Goal: Task Accomplishment & Management: Manage account settings

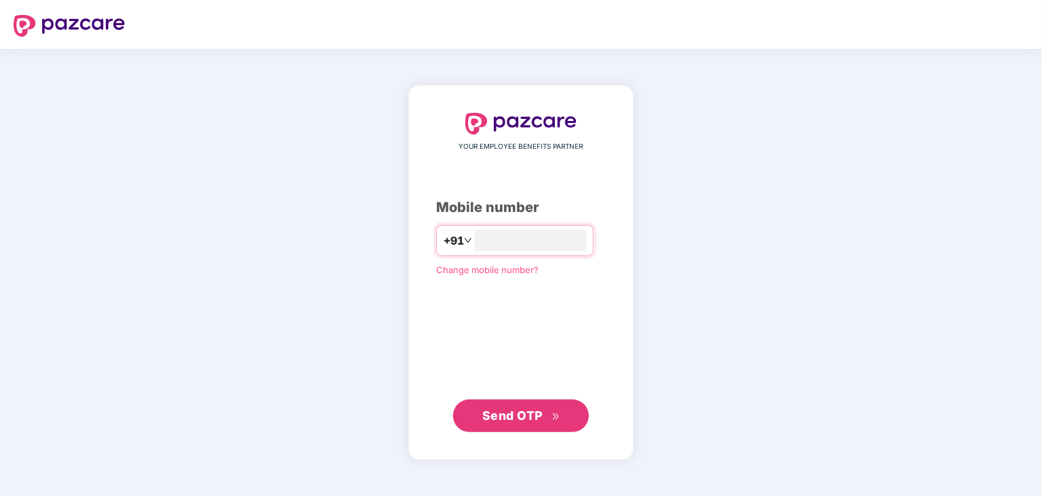
type input "**********"
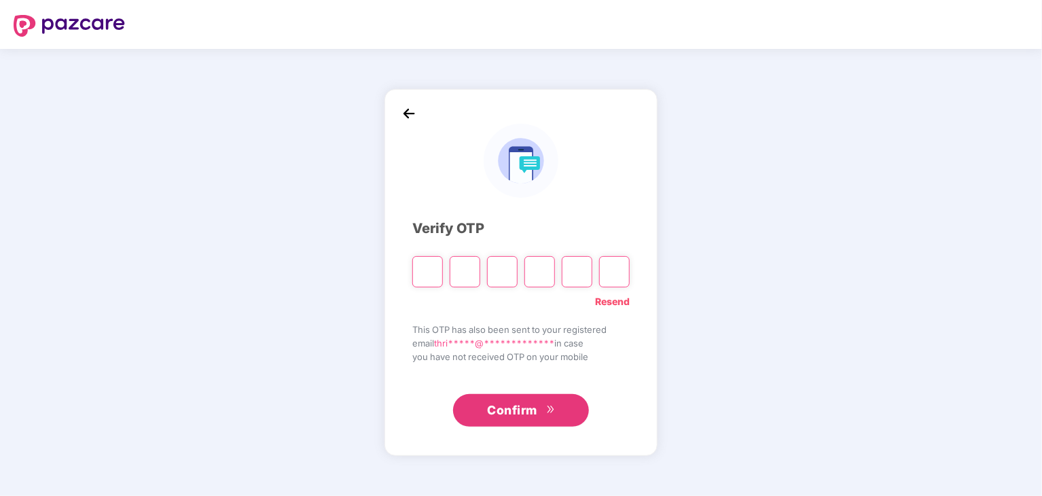
type input "*"
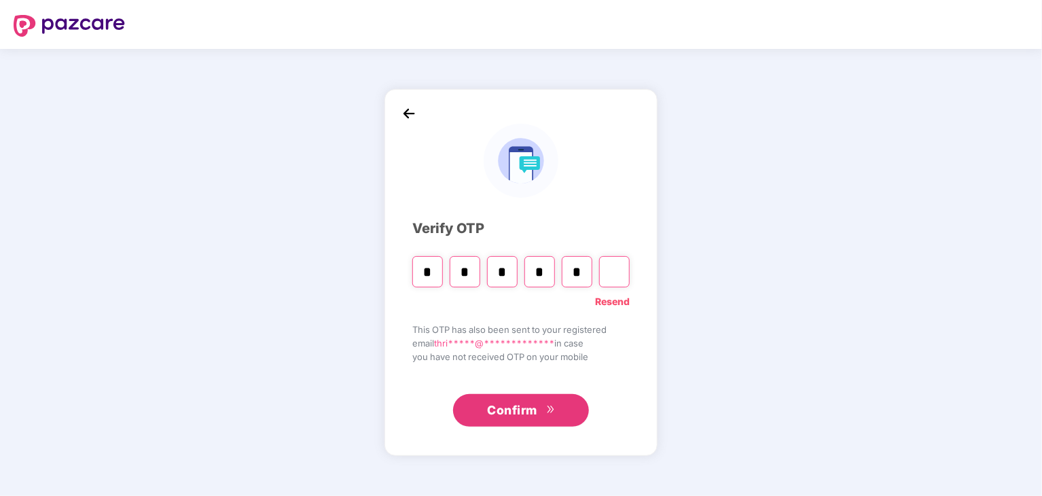
type input "*"
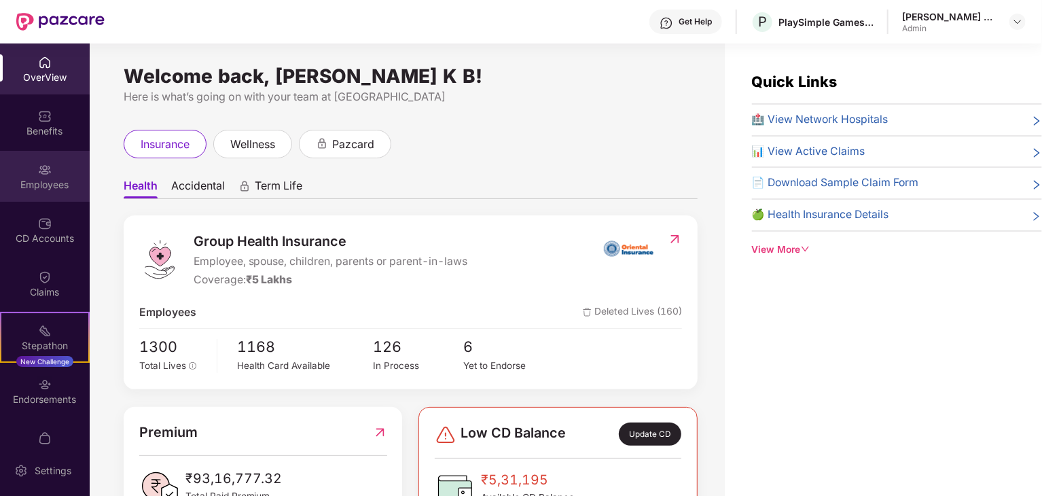
click at [39, 174] on img at bounding box center [45, 170] width 14 height 14
